Goal: Information Seeking & Learning: Learn about a topic

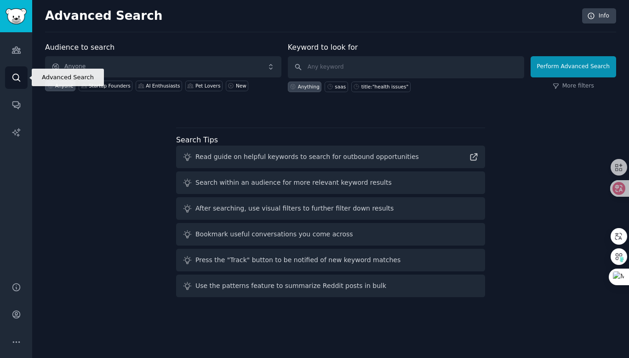
click at [18, 71] on link "Search" at bounding box center [16, 77] width 23 height 23
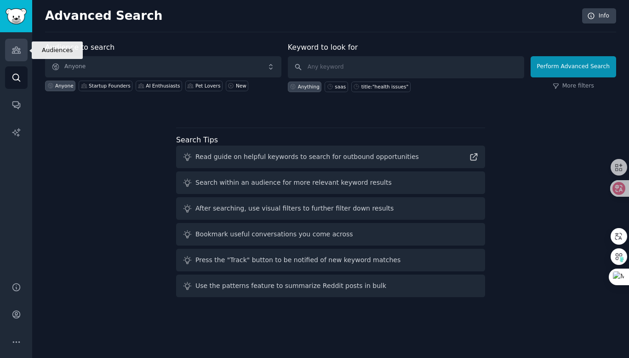
click at [17, 54] on icon "Sidebar" at bounding box center [17, 50] width 10 height 10
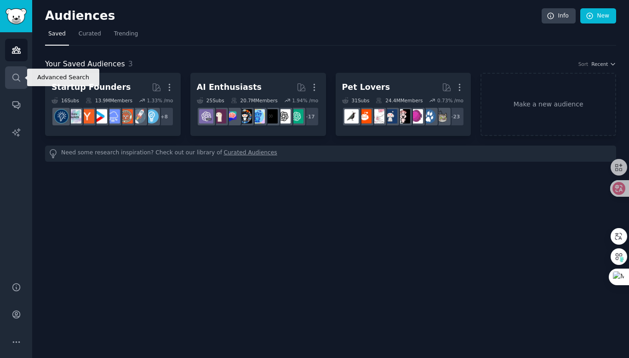
click at [14, 81] on icon "Sidebar" at bounding box center [17, 78] width 10 height 10
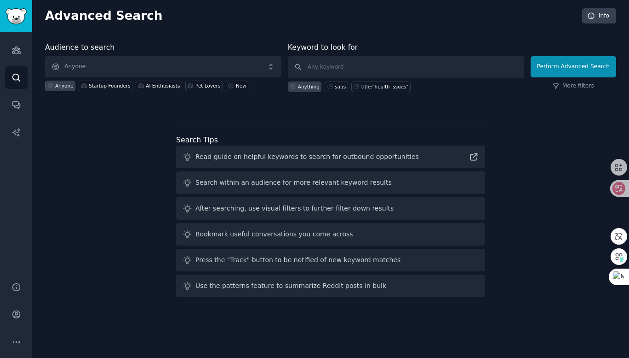
click at [577, 90] on link "More filters" at bounding box center [573, 86] width 41 height 8
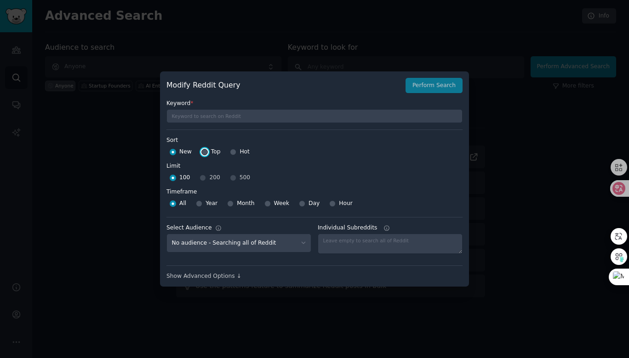
click at [205, 152] on input "Top" at bounding box center [205, 152] width 6 height 6
radio input "true"
click at [173, 152] on input "New" at bounding box center [173, 152] width 6 height 6
radio input "true"
click at [219, 277] on div "Show Advanced Options ↓" at bounding box center [315, 276] width 296 height 8
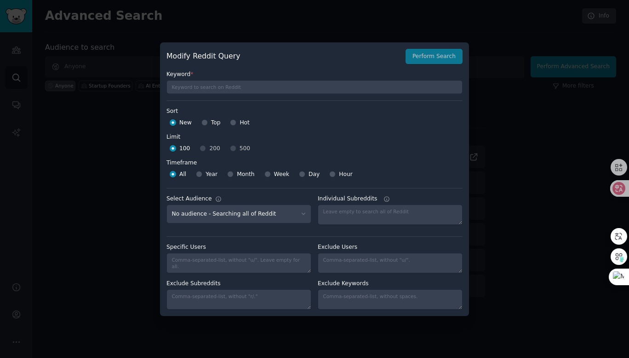
click at [532, 131] on div at bounding box center [314, 179] width 629 height 358
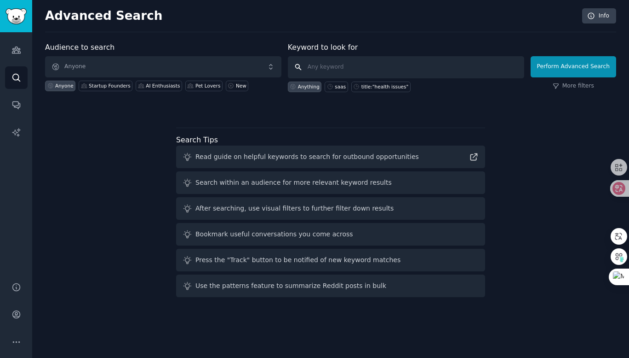
click at [331, 65] on input "text" at bounding box center [406, 67] width 237 height 22
click at [22, 104] on link "Conversations" at bounding box center [16, 104] width 23 height 23
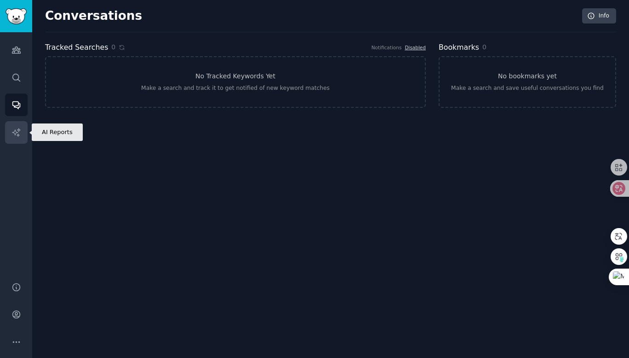
click at [20, 135] on icon "Sidebar" at bounding box center [17, 132] width 10 height 10
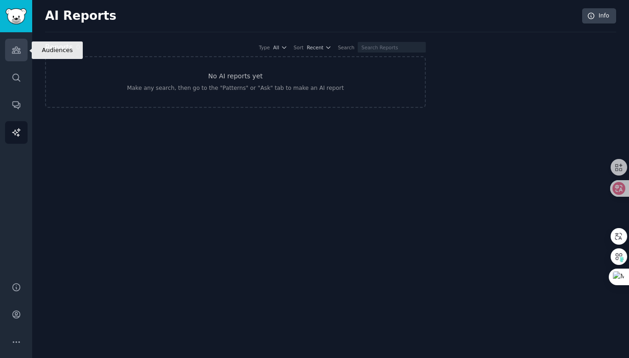
click at [18, 49] on icon "Sidebar" at bounding box center [16, 50] width 8 height 6
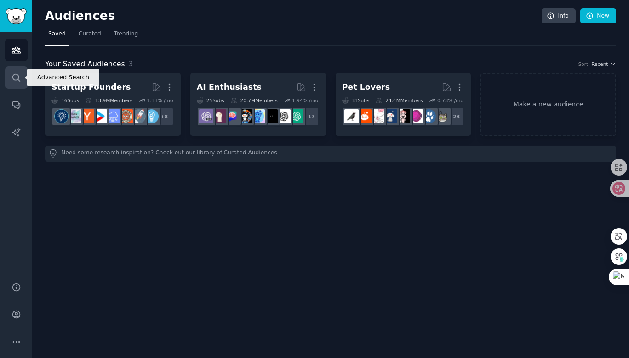
click at [17, 76] on icon "Sidebar" at bounding box center [17, 78] width 10 height 10
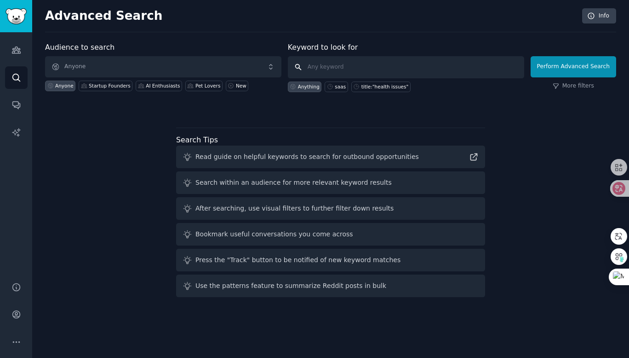
click at [315, 67] on input "text" at bounding box center [406, 67] width 237 height 22
type input "health"
click at [583, 63] on button "Perform Advanced Search" at bounding box center [574, 66] width 86 height 21
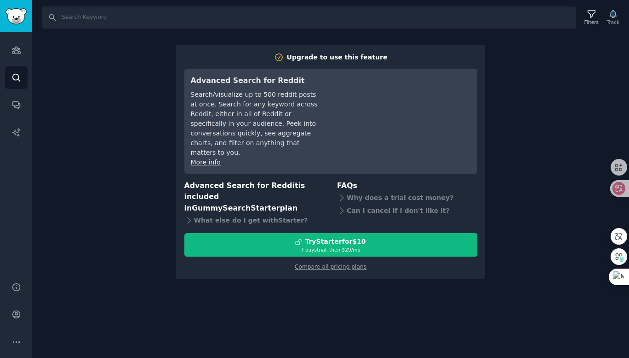
click at [87, 102] on div "Search Filters Track Upgrade to use this feature Advanced Search for Reddit Sea…" at bounding box center [330, 179] width 597 height 358
click at [16, 45] on link "Audiences" at bounding box center [16, 50] width 23 height 23
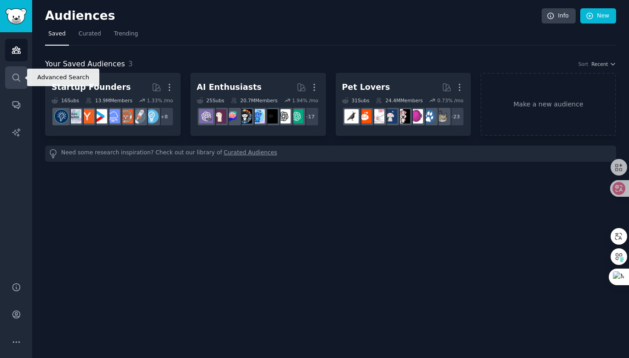
click at [16, 69] on link "Search" at bounding box center [16, 77] width 23 height 23
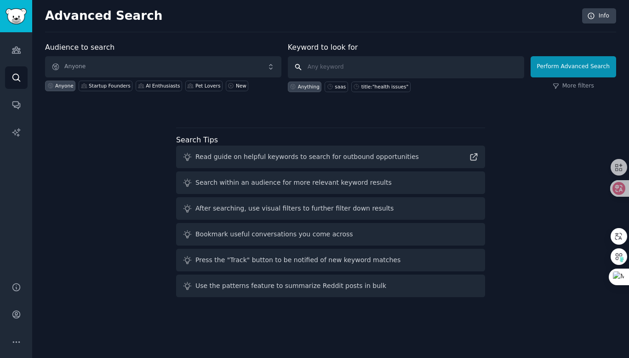
click at [337, 68] on input "text" at bounding box center [406, 67] width 237 height 22
type input "c"
click at [575, 88] on link "More filters" at bounding box center [573, 86] width 41 height 8
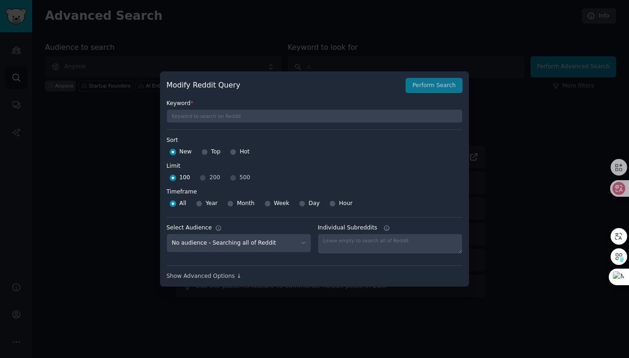
click at [521, 98] on div at bounding box center [314, 179] width 629 height 358
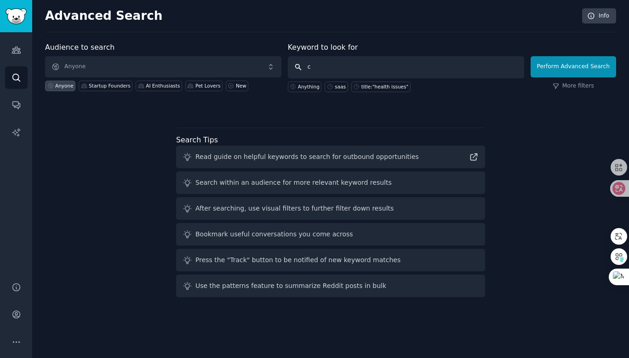
click at [328, 63] on input "c" at bounding box center [406, 67] width 237 height 22
type input "funniest response"
click at [589, 73] on button "Perform Advanced Search" at bounding box center [574, 66] width 86 height 21
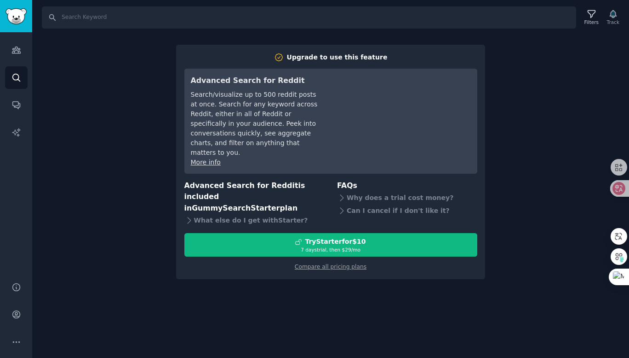
click at [534, 121] on div "Search Filters Track Upgrade to use this feature Advanced Search for Reddit Sea…" at bounding box center [330, 179] width 597 height 358
click at [15, 47] on icon "Sidebar" at bounding box center [16, 50] width 8 height 6
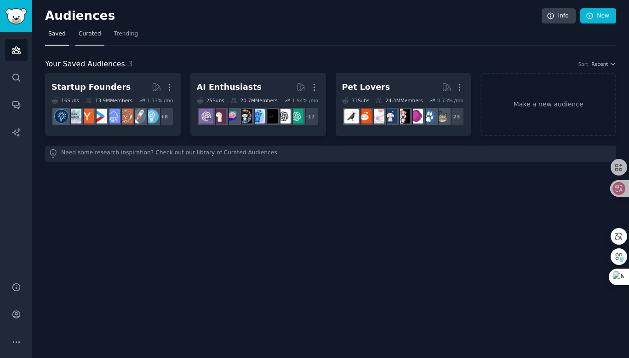
click at [96, 35] on span "Curated" at bounding box center [90, 34] width 23 height 8
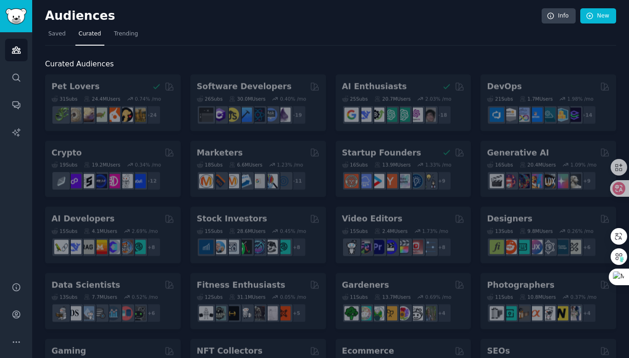
click at [142, 31] on nav "Saved Curated Trending" at bounding box center [330, 36] width 571 height 19
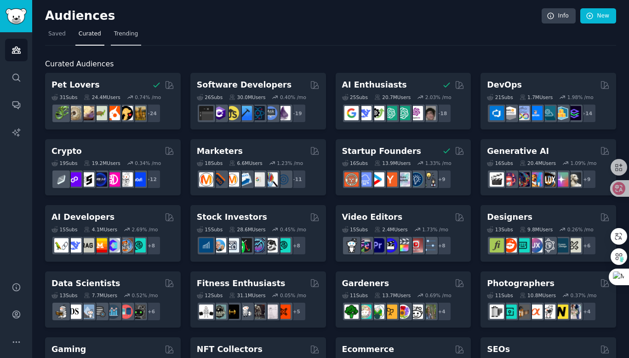
click at [134, 35] on span "Trending" at bounding box center [126, 34] width 24 height 8
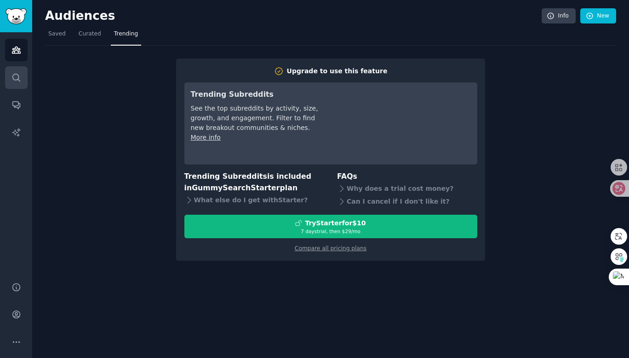
click at [25, 81] on link "Search" at bounding box center [16, 77] width 23 height 23
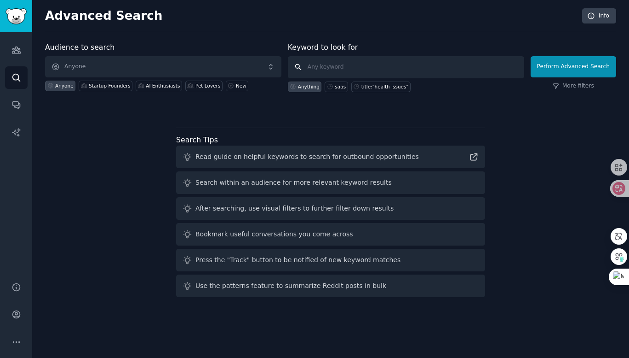
click at [316, 67] on input "text" at bounding box center [406, 67] width 237 height 22
click at [302, 68] on input "funniest response" at bounding box center [406, 67] width 237 height 22
click at [297, 69] on input "funniest response" at bounding box center [406, 67] width 237 height 22
click at [299, 66] on input "funniest response" at bounding box center [406, 67] width 237 height 22
click at [298, 67] on input "funniest response" at bounding box center [406, 67] width 237 height 22
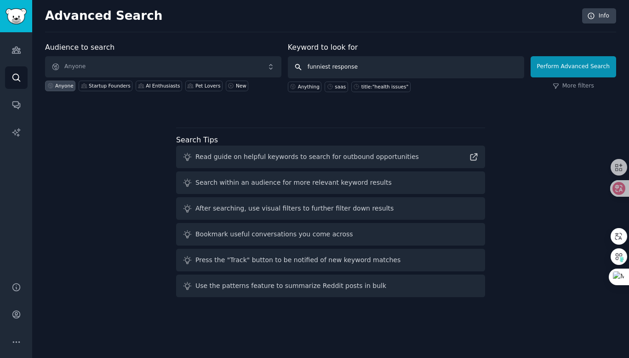
click at [298, 67] on input "funniest response" at bounding box center [406, 67] width 237 height 22
type input "funniest response"
click at [530, 119] on div "Audience to search Anyone Anyone Startup Founders AI Enthusiasts Pet Lovers New…" at bounding box center [330, 171] width 571 height 259
click at [586, 88] on link "More filters" at bounding box center [573, 86] width 41 height 8
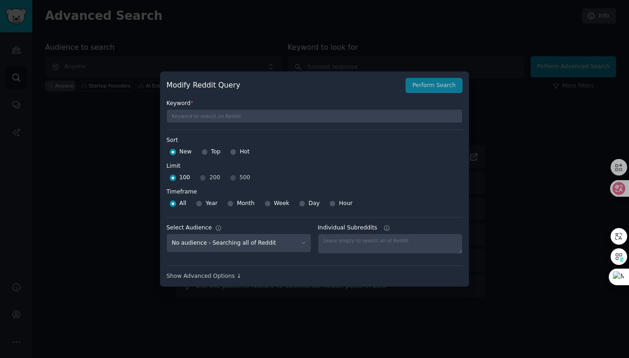
click at [436, 88] on div "Modify Reddit Query Perform Search" at bounding box center [315, 86] width 296 height 16
click at [519, 91] on div at bounding box center [314, 179] width 629 height 358
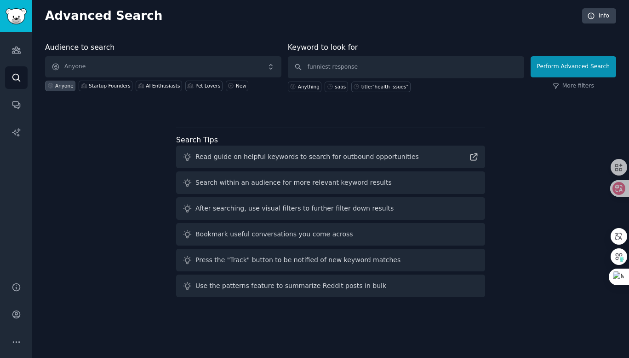
click at [318, 159] on div "Read guide on helpful keywords to search for outbound opportunities" at bounding box center [308, 157] width 224 height 10
click at [288, 185] on div "Search within an audience for more relevant keyword results" at bounding box center [294, 183] width 196 height 10
click at [289, 185] on div "Search within an audience for more relevant keyword results" at bounding box center [294, 183] width 196 height 10
click at [16, 55] on link "Audiences" at bounding box center [16, 50] width 23 height 23
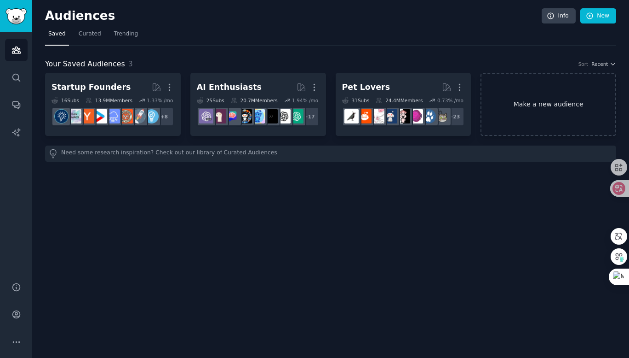
click at [528, 97] on link "Make a new audience" at bounding box center [549, 104] width 136 height 63
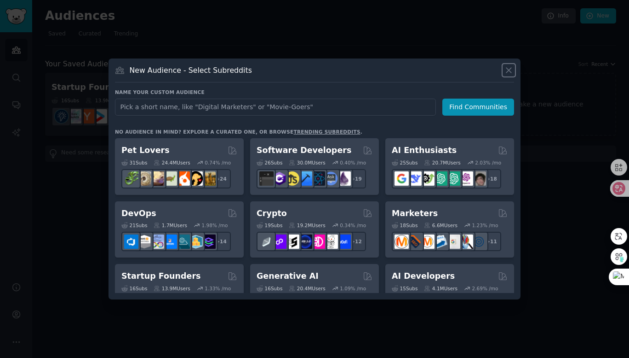
click at [513, 75] on icon at bounding box center [509, 70] width 10 height 10
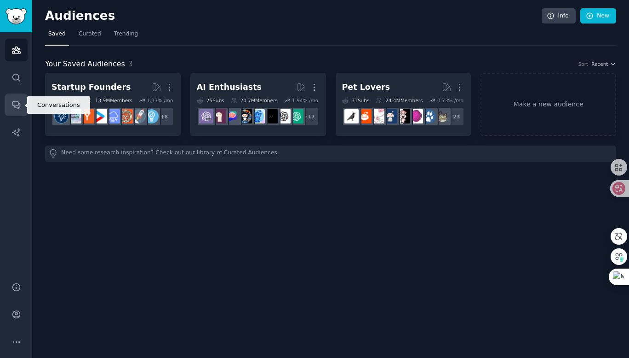
click at [15, 105] on icon "Sidebar" at bounding box center [17, 105] width 10 height 10
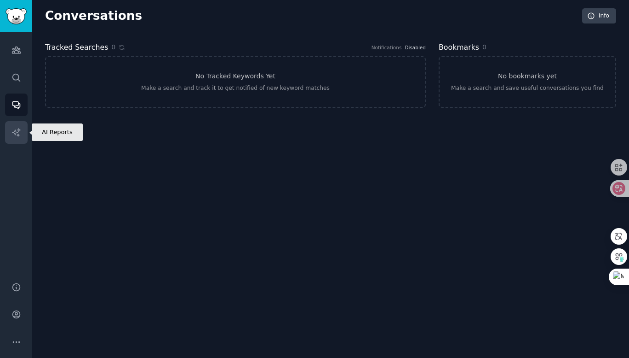
click at [14, 139] on link "AI Reports" at bounding box center [16, 132] width 23 height 23
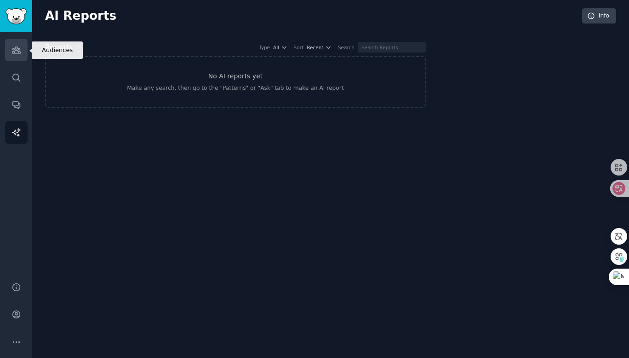
click at [13, 45] on link "Audiences" at bounding box center [16, 50] width 23 height 23
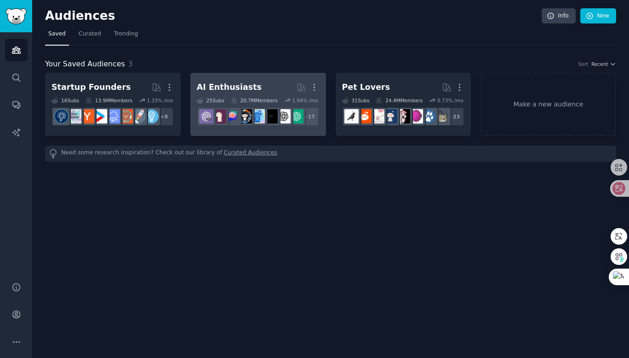
click at [256, 88] on h2 "AI Enthusiasts More" at bounding box center [258, 87] width 123 height 16
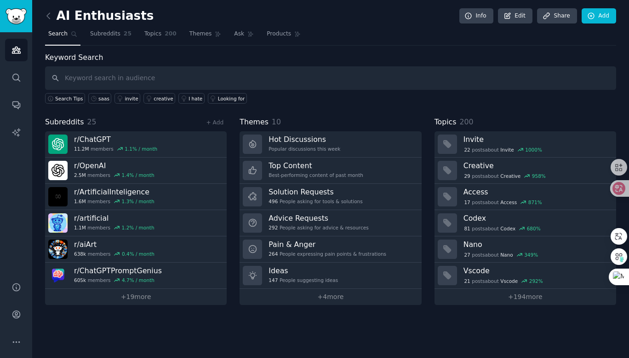
click at [101, 78] on input "text" at bounding box center [330, 77] width 571 height 23
type input "同时，我自己也在运营 AI 应用相关的公众号，并且正在实操 TikTok/Reddit 账号。"
drag, startPoint x: 328, startPoint y: 78, endPoint x: 54, endPoint y: 81, distance: 273.3
click at [54, 81] on input "同时，我自己也在运营 AI 应用相关的公众号，并且正在实操 TikTok/Reddit 账号。" at bounding box center [330, 77] width 571 height 23
click at [54, 81] on input "funniest response" at bounding box center [330, 77] width 571 height 23
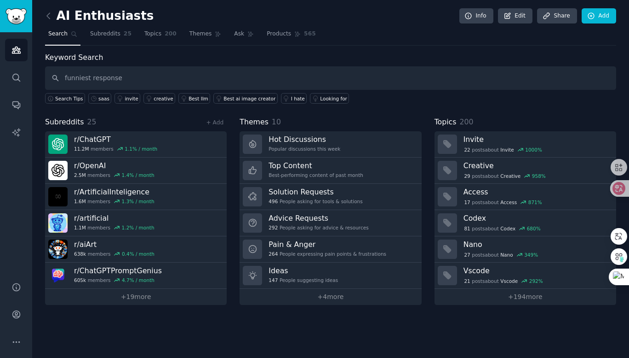
click at [133, 75] on input "funniest response" at bounding box center [330, 77] width 571 height 23
type input "funniest response"
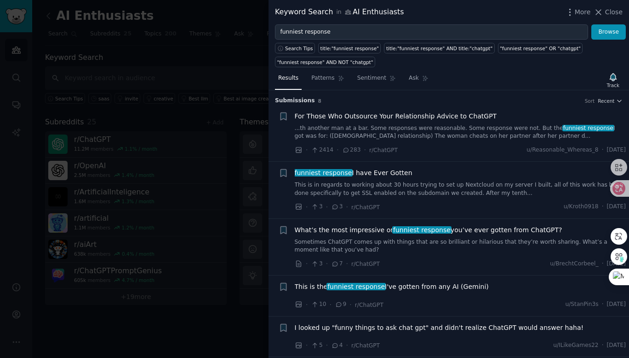
click at [162, 63] on div at bounding box center [314, 179] width 629 height 358
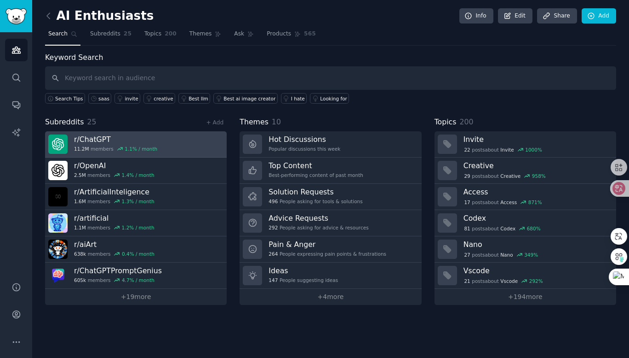
click at [151, 139] on h3 "r/ ChatGPT" at bounding box center [115, 139] width 83 height 10
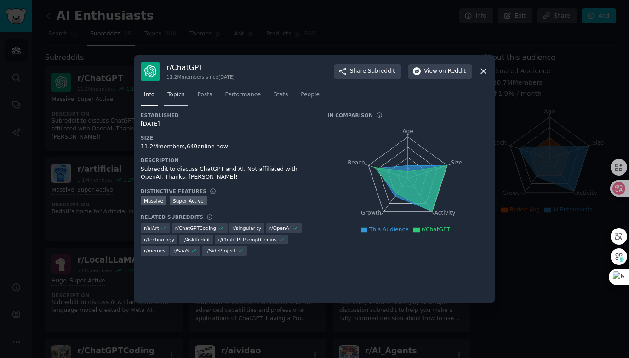
click at [179, 99] on link "Topics" at bounding box center [175, 96] width 23 height 19
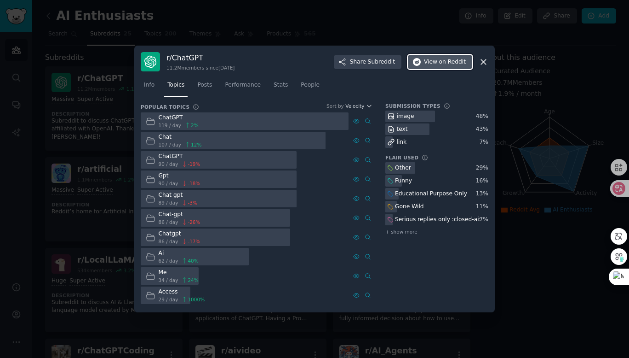
click at [454, 61] on span "on Reddit" at bounding box center [452, 62] width 27 height 8
click at [208, 87] on span "Posts" at bounding box center [204, 85] width 15 height 8
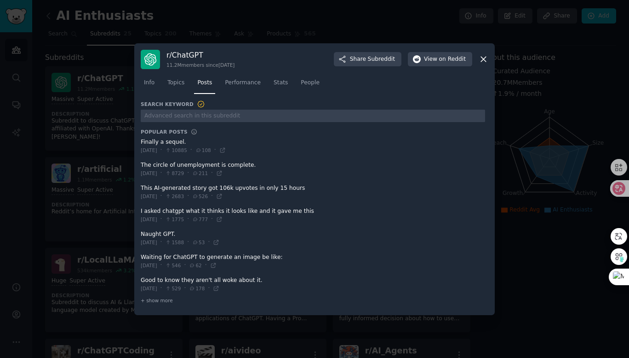
click at [175, 141] on span at bounding box center [313, 146] width 345 height 23
click at [157, 149] on span "[DATE]" at bounding box center [149, 150] width 17 height 6
click at [242, 85] on span "Performance" at bounding box center [243, 83] width 36 height 8
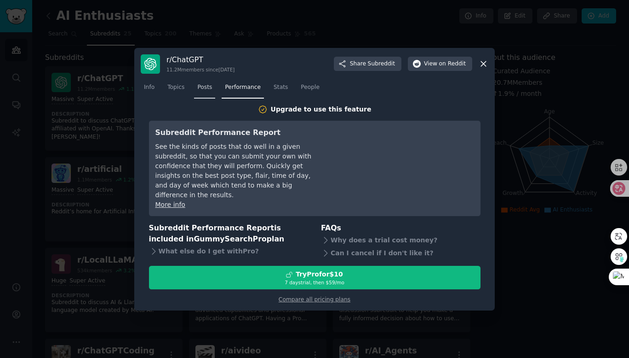
click at [207, 90] on span "Posts" at bounding box center [204, 87] width 15 height 8
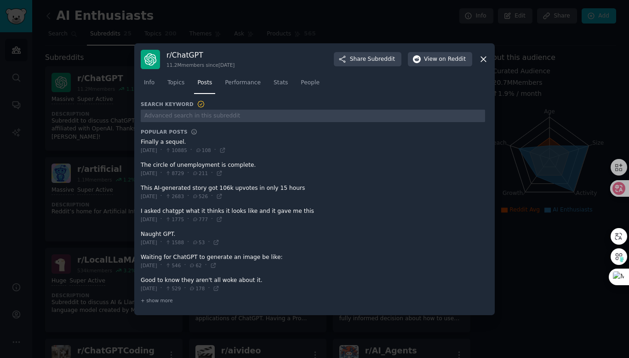
click at [87, 220] on div at bounding box center [314, 179] width 629 height 358
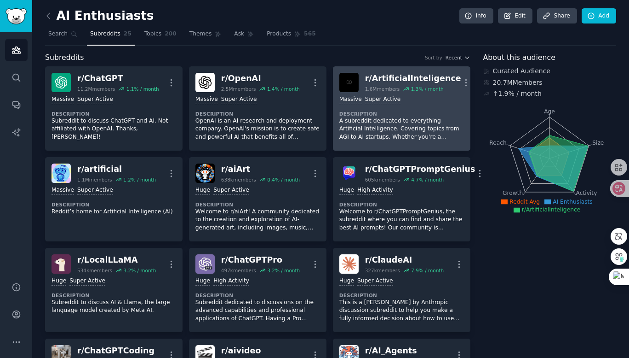
click at [422, 78] on div "r/ ArtificialInteligence" at bounding box center [413, 79] width 96 height 12
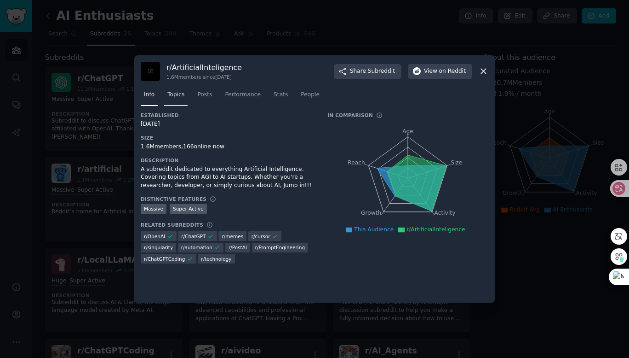
click at [179, 96] on span "Topics" at bounding box center [175, 95] width 17 height 8
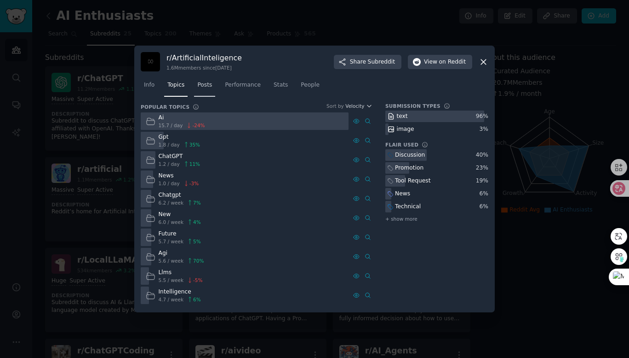
click at [206, 86] on span "Posts" at bounding box center [204, 85] width 15 height 8
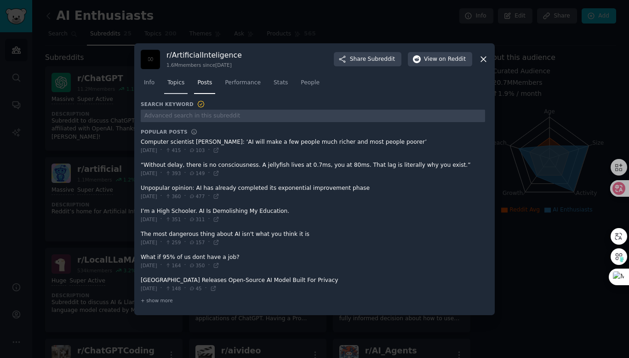
click at [179, 85] on span "Topics" at bounding box center [175, 83] width 17 height 8
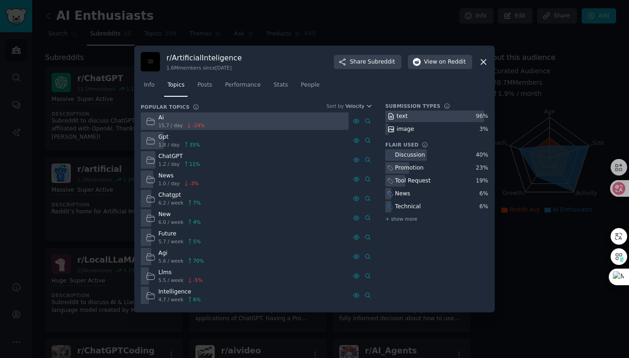
click at [485, 57] on icon at bounding box center [484, 62] width 10 height 10
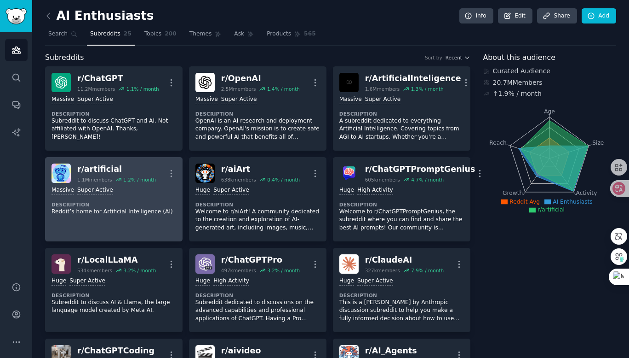
click at [96, 166] on div "r/ artificial" at bounding box center [116, 169] width 79 height 12
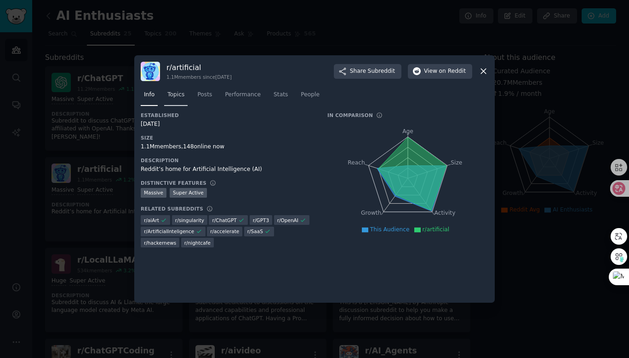
click at [175, 96] on span "Topics" at bounding box center [175, 95] width 17 height 8
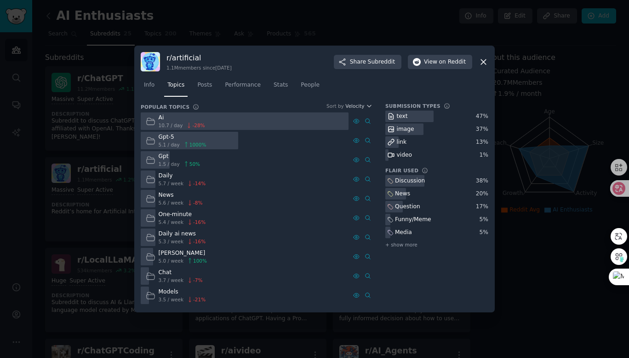
click at [481, 60] on icon at bounding box center [484, 62] width 10 height 10
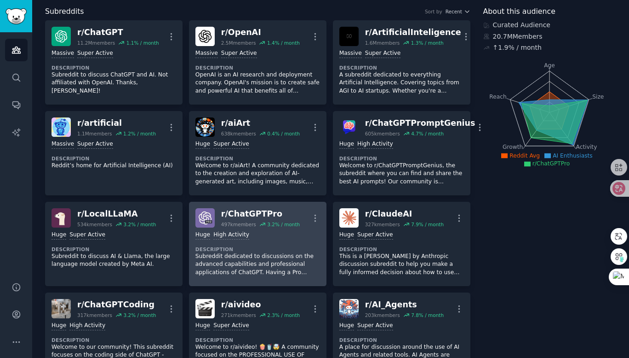
scroll to position [92, 0]
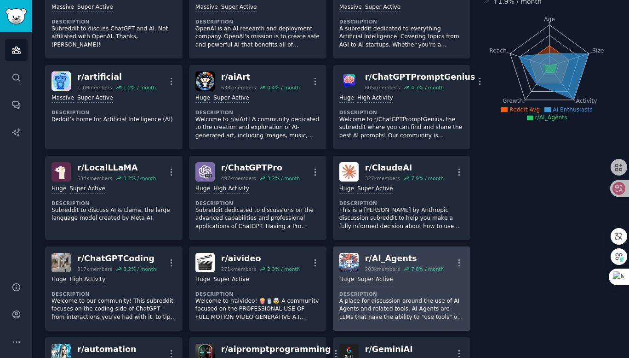
click at [391, 255] on div "r/ AI_Agents" at bounding box center [404, 259] width 79 height 12
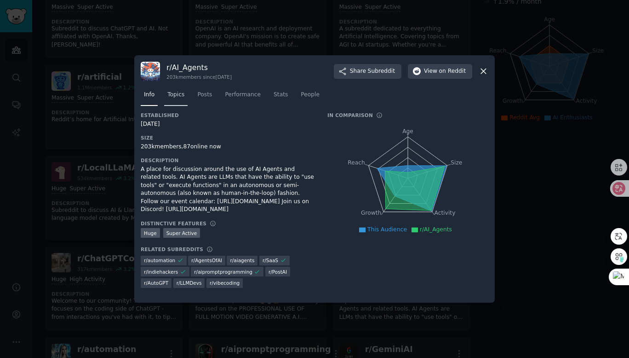
click at [180, 98] on span "Topics" at bounding box center [175, 95] width 17 height 8
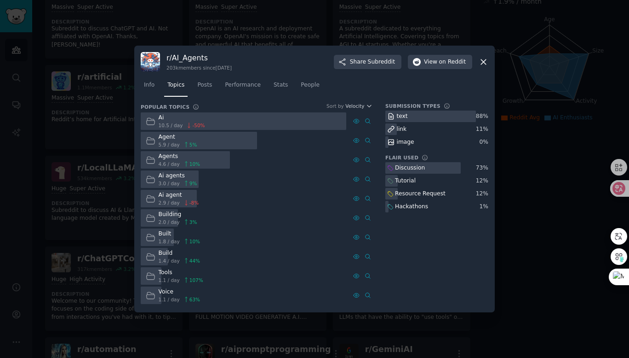
click at [483, 62] on icon at bounding box center [483, 61] width 5 height 5
